Goal: Task Accomplishment & Management: Use online tool/utility

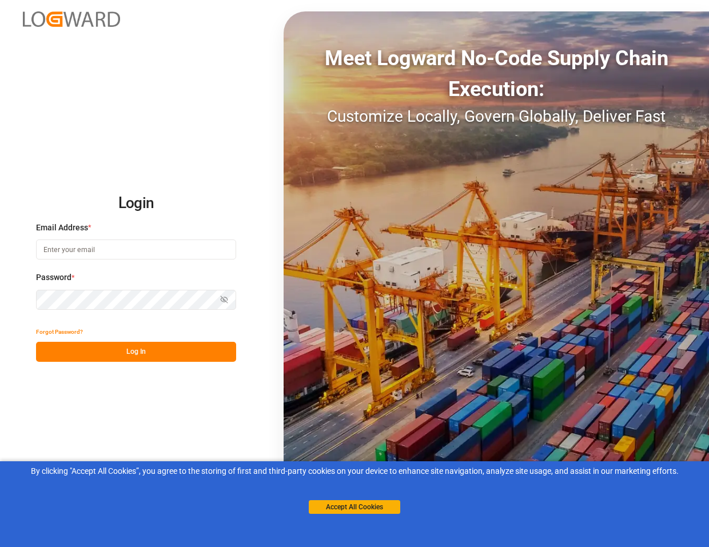
click at [108, 255] on input at bounding box center [136, 250] width 200 height 20
type input "[PERSON_NAME][EMAIL_ADDRESS][PERSON_NAME][DOMAIN_NAME]"
click at [121, 349] on button "Log In" at bounding box center [136, 352] width 200 height 20
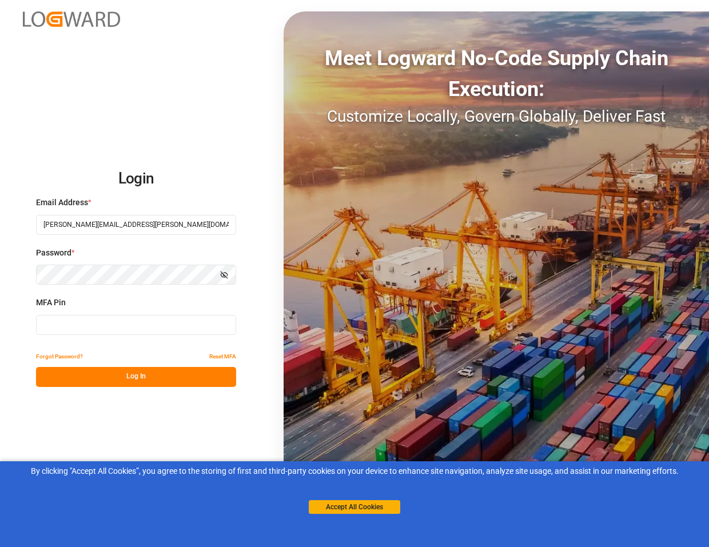
click at [98, 332] on input at bounding box center [136, 325] width 200 height 20
paste input "719668"
type input "719668"
click at [63, 374] on button "Log In" at bounding box center [136, 377] width 200 height 20
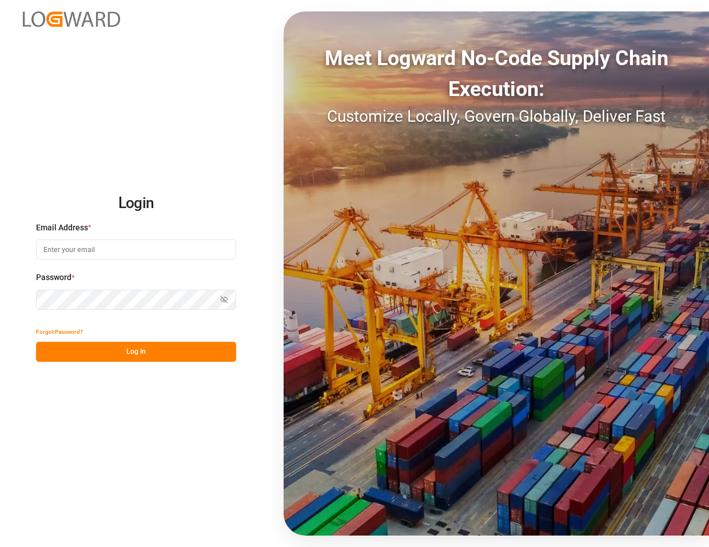
click at [139, 249] on input at bounding box center [136, 250] width 200 height 20
type input "[PERSON_NAME][EMAIL_ADDRESS][PERSON_NAME][DOMAIN_NAME]"
click at [174, 348] on button "Log In" at bounding box center [136, 352] width 200 height 20
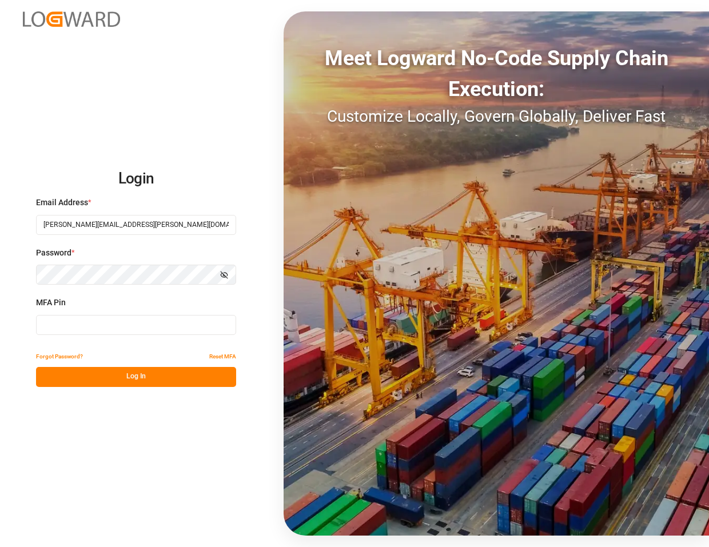
drag, startPoint x: 68, startPoint y: 325, endPoint x: 75, endPoint y: 344, distance: 20.1
click at [68, 325] on input at bounding box center [136, 325] width 200 height 20
paste input "316836"
type input "316836"
click at [102, 376] on button "Log In" at bounding box center [136, 377] width 200 height 20
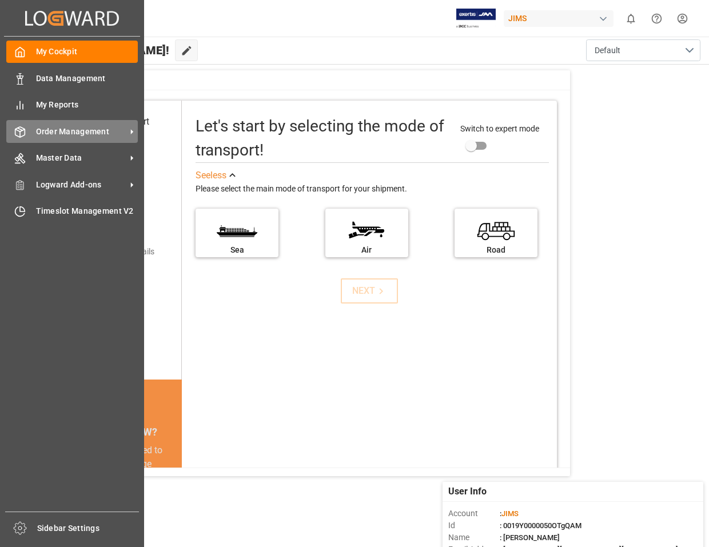
click at [38, 136] on span "Order Management" at bounding box center [81, 132] width 90 height 12
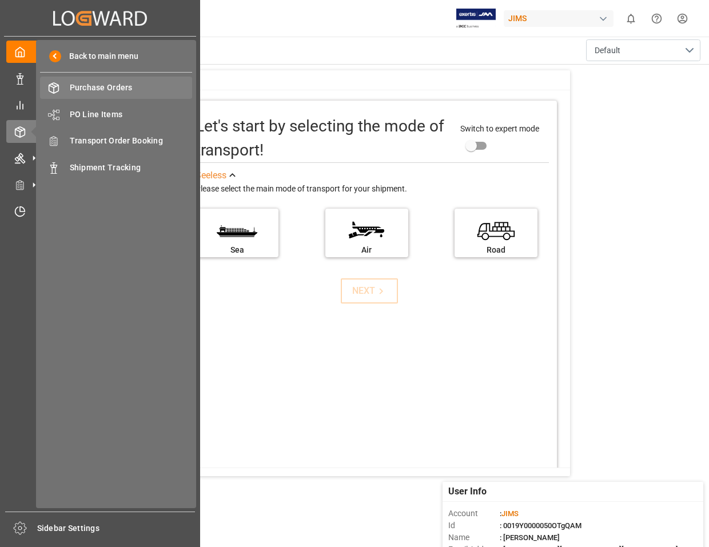
click at [100, 90] on span "Purchase Orders" at bounding box center [131, 88] width 123 height 12
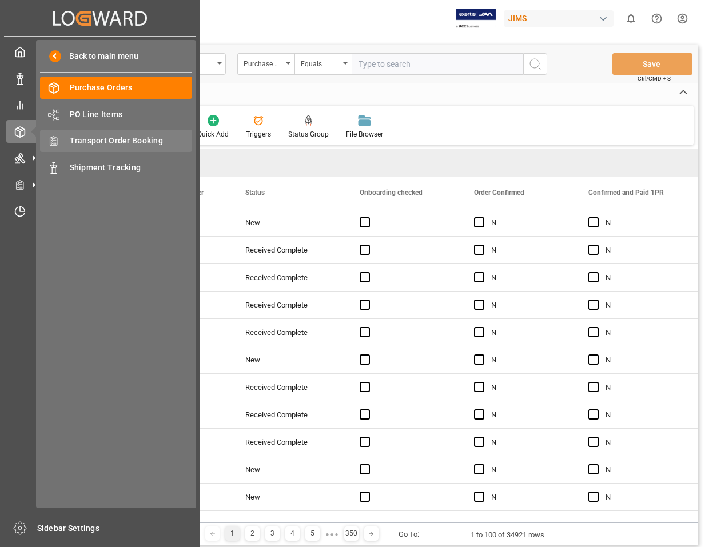
click at [96, 148] on div "Transport Order Booking Transport Order Booking" at bounding box center [116, 141] width 152 height 22
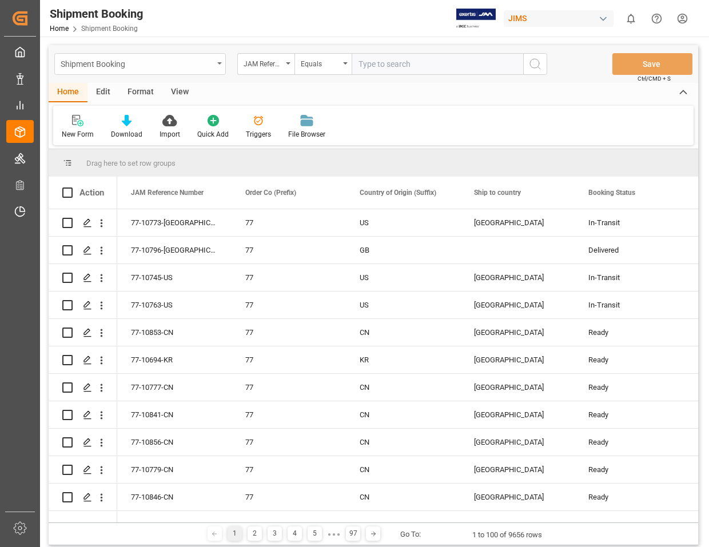
click at [149, 65] on div "Shipment Booking" at bounding box center [137, 63] width 153 height 14
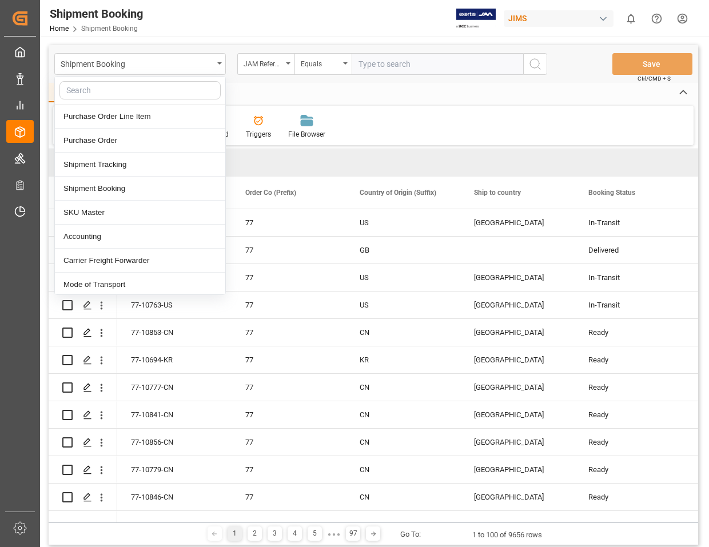
click at [394, 57] on input "text" at bounding box center [438, 64] width 172 height 22
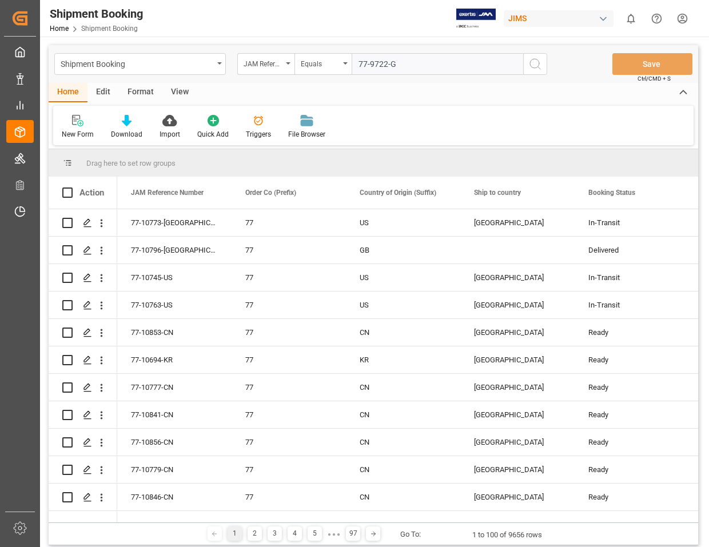
type input "77-9722-[GEOGRAPHIC_DATA]"
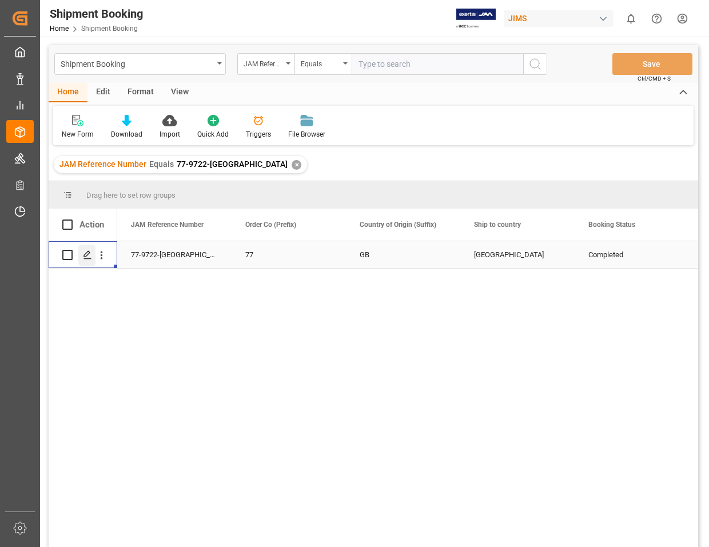
click at [82, 253] on div "Press SPACE to select this row." at bounding box center [86, 255] width 17 height 21
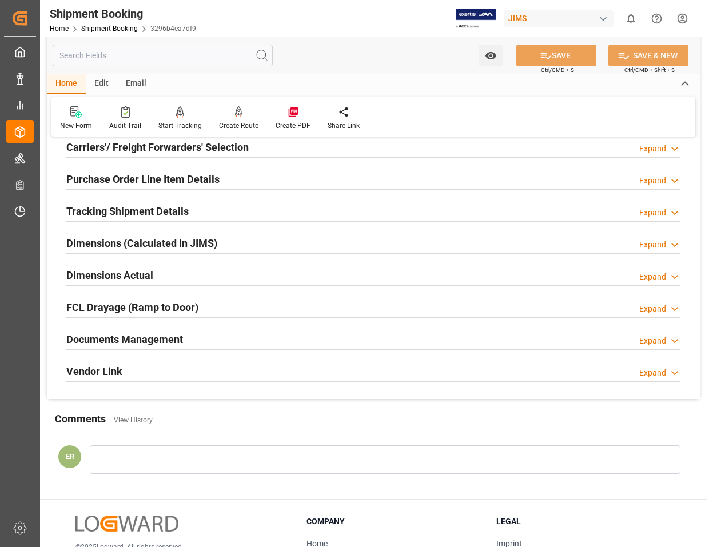
scroll to position [172, 0]
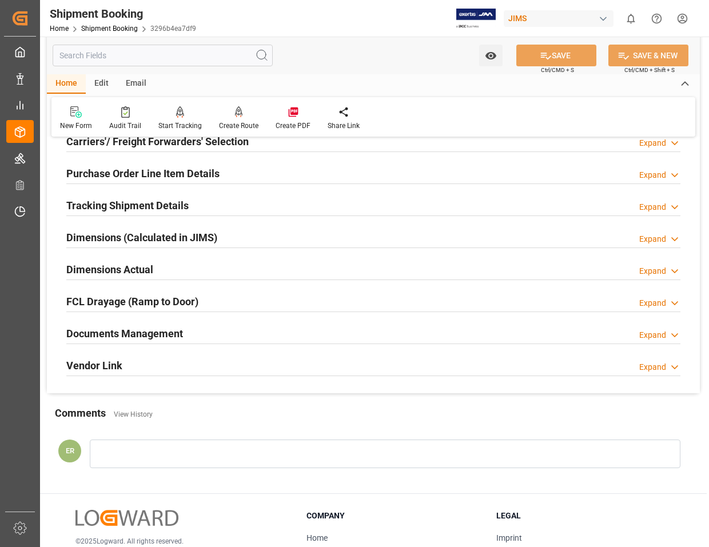
click at [132, 332] on h2 "Documents Management" at bounding box center [124, 333] width 117 height 15
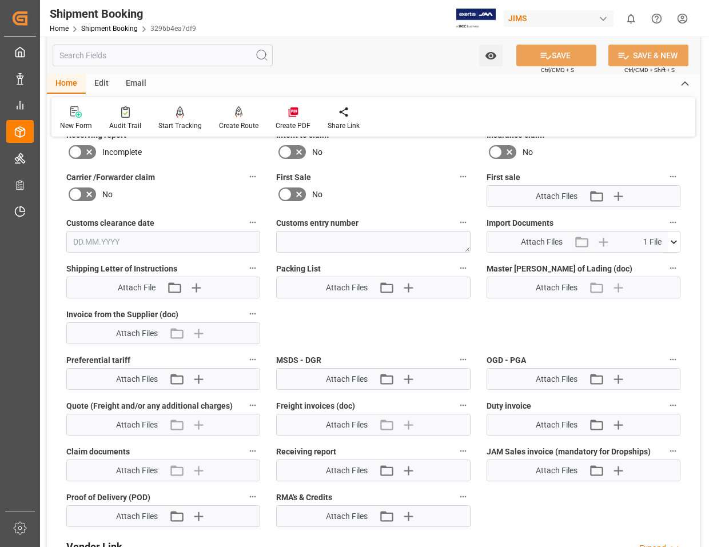
scroll to position [572, 0]
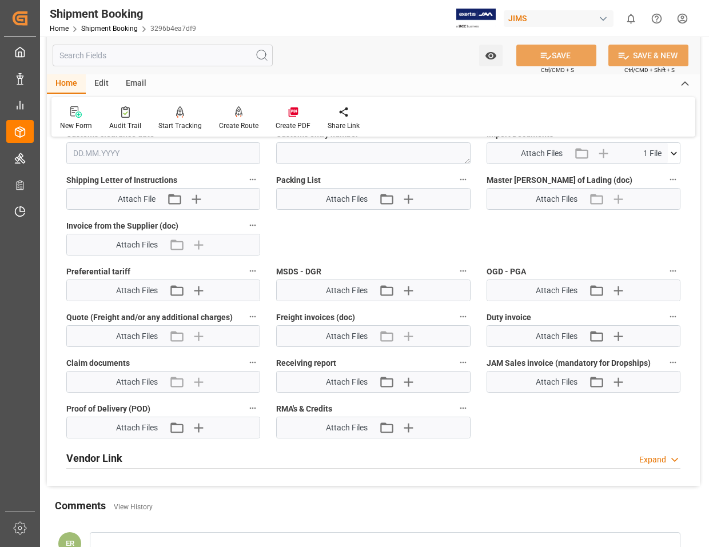
click at [675, 152] on icon at bounding box center [674, 154] width 12 height 12
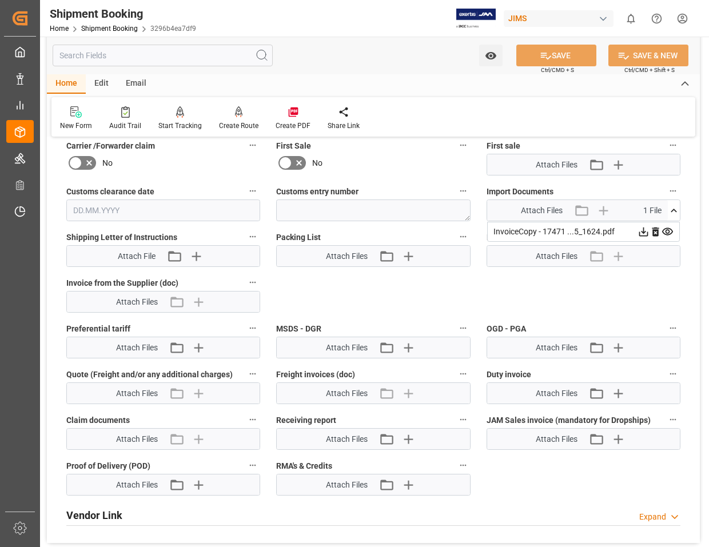
click at [650, 232] on icon at bounding box center [644, 232] width 12 height 12
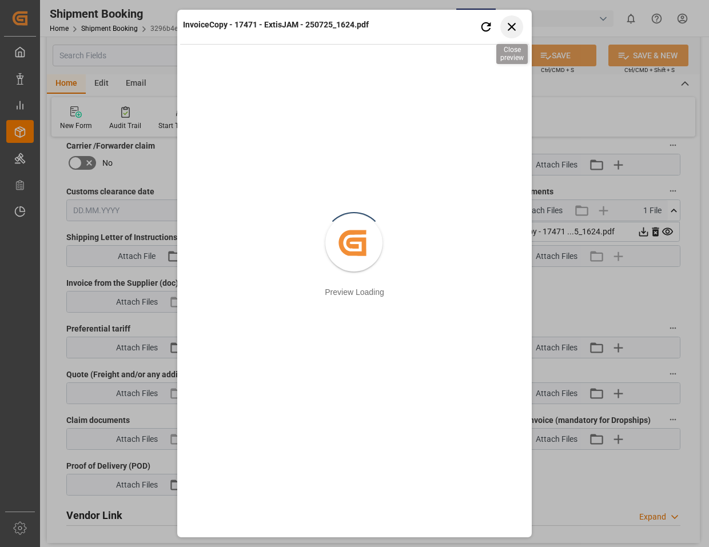
click at [516, 26] on icon "button" at bounding box center [512, 26] width 14 height 14
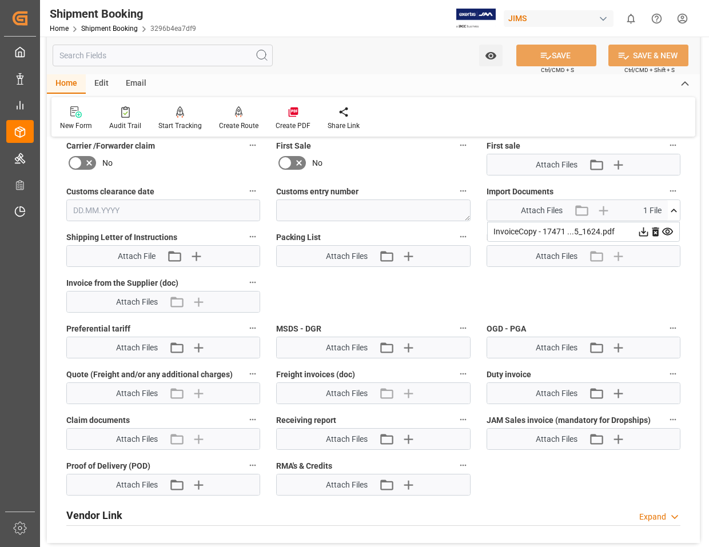
click at [645, 231] on icon at bounding box center [644, 232] width 12 height 12
click at [678, 14] on html "Created by potrace 1.15, written by [PERSON_NAME] [DATE]-[DATE] Created by potr…" at bounding box center [354, 273] width 709 height 547
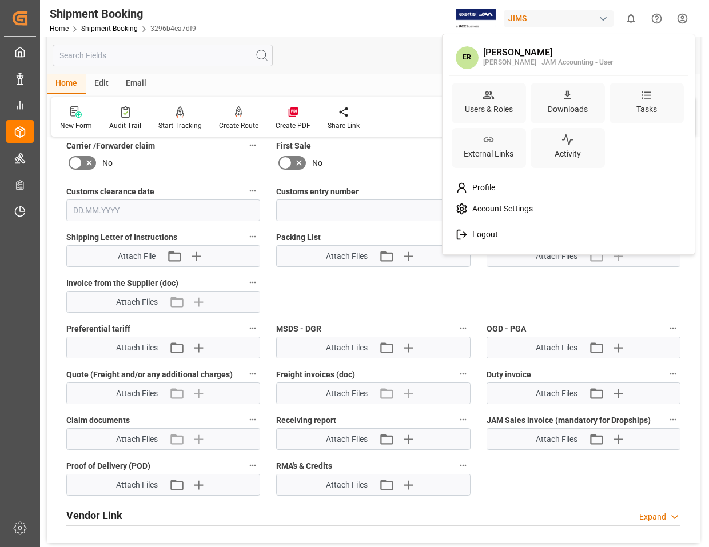
click at [482, 241] on div "Logout" at bounding box center [569, 234] width 235 height 21
